Goal: Check status

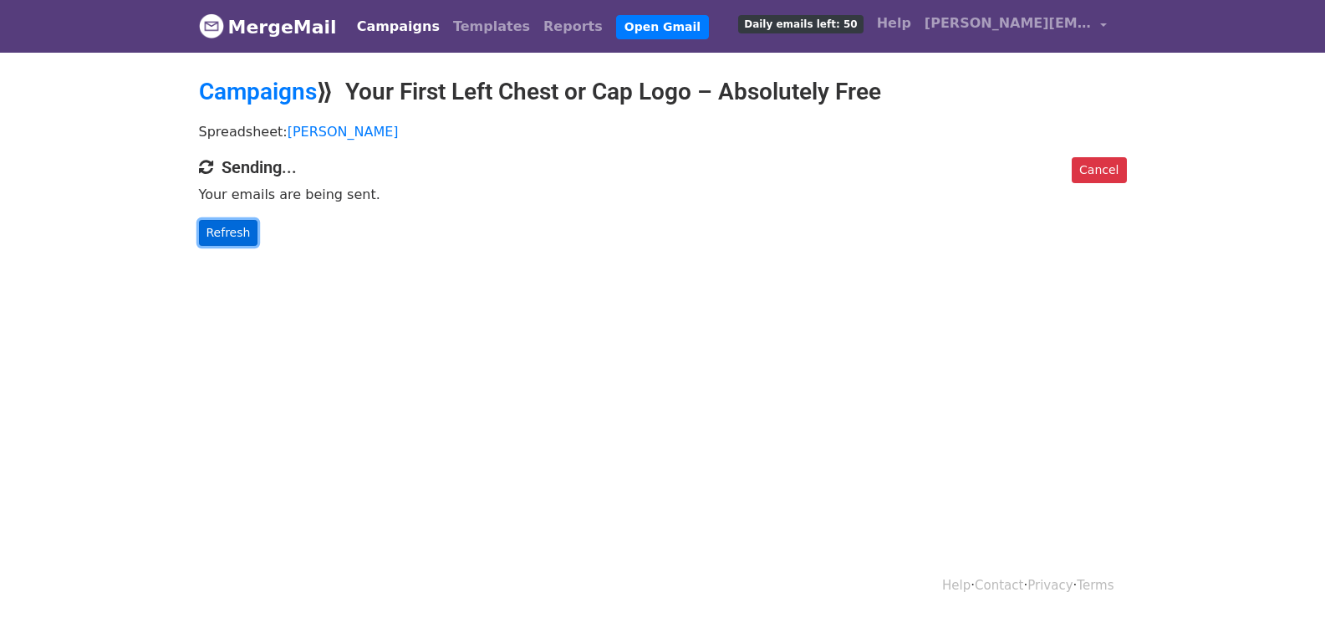
click at [231, 233] on link "Refresh" at bounding box center [228, 233] width 59 height 26
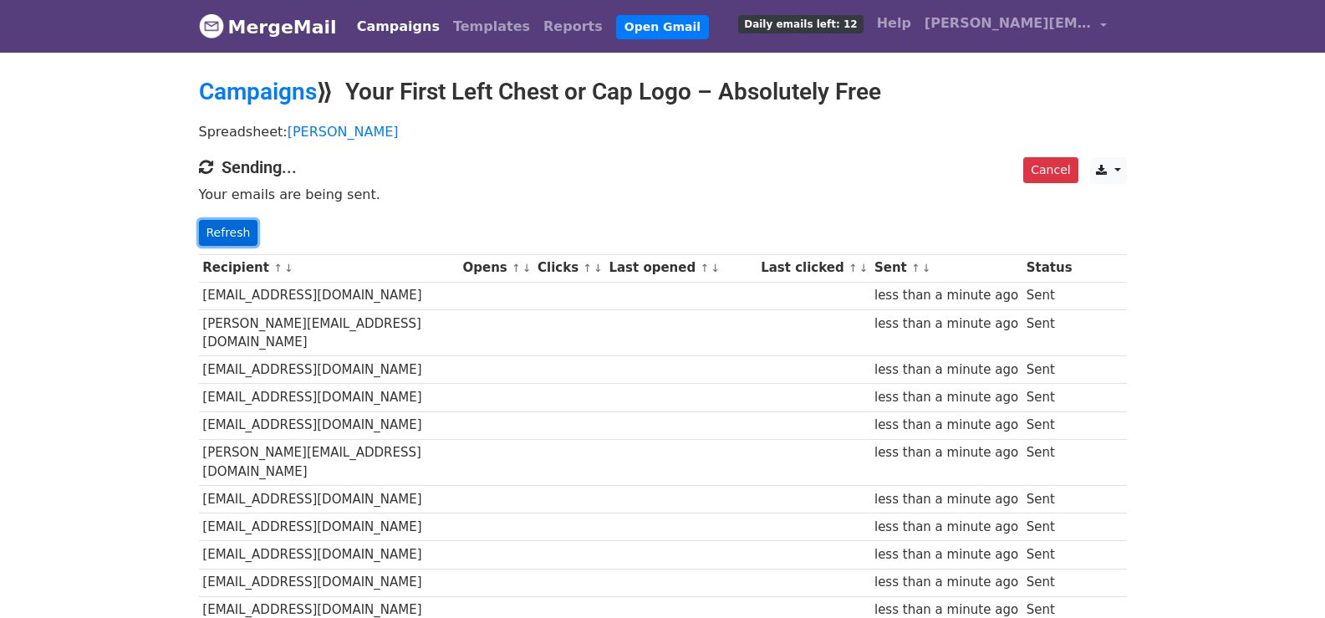
click at [240, 230] on link "Refresh" at bounding box center [228, 233] width 59 height 26
